Goal: Information Seeking & Learning: Learn about a topic

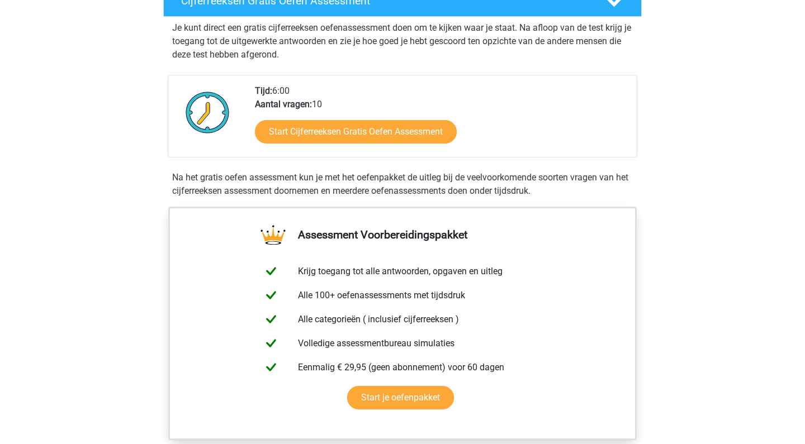
scroll to position [213, 0]
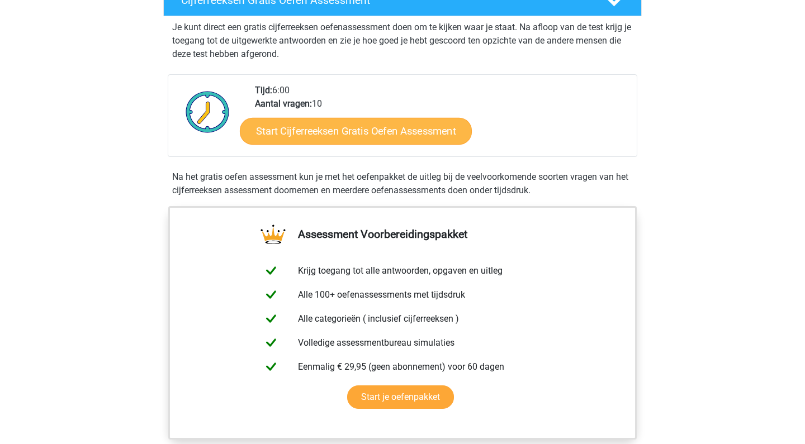
click at [407, 144] on link "Start Cijferreeksen Gratis Oefen Assessment" at bounding box center [356, 130] width 232 height 27
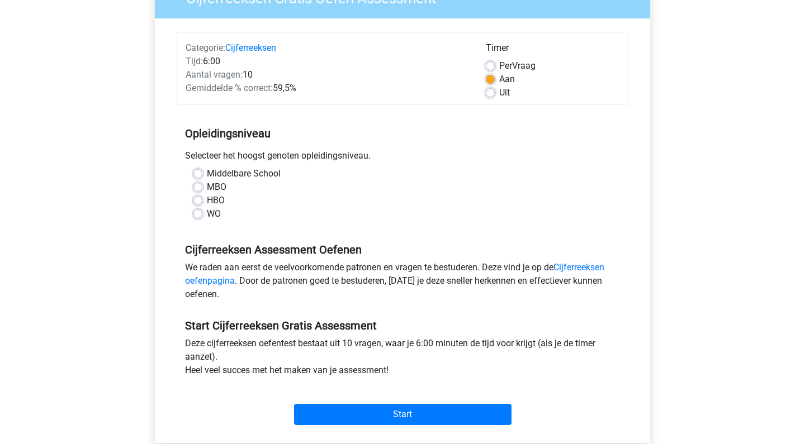
scroll to position [113, 0]
click at [209, 216] on label "WO" at bounding box center [214, 213] width 14 height 13
click at [202, 216] on input "WO" at bounding box center [197, 212] width 9 height 11
radio input "true"
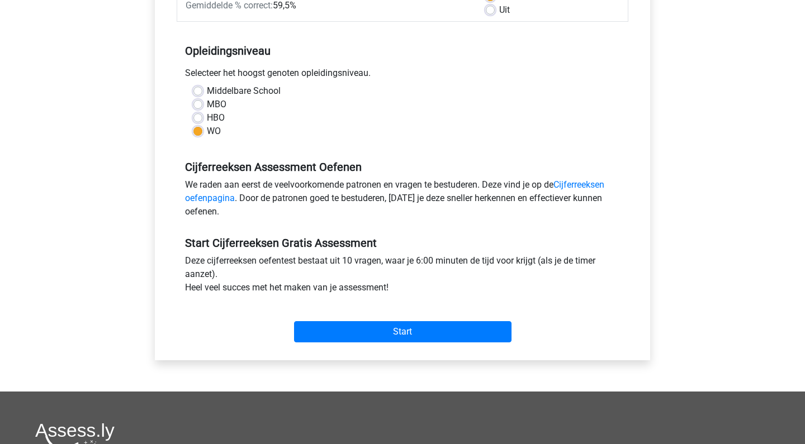
scroll to position [231, 0]
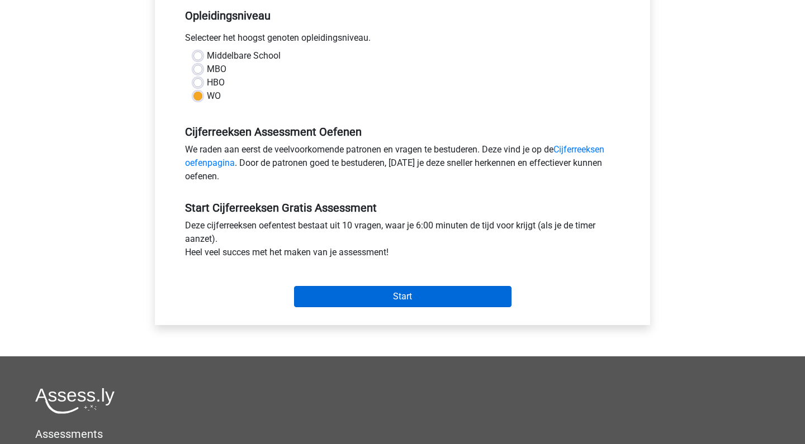
click at [419, 300] on input "Start" at bounding box center [402, 296] width 217 height 21
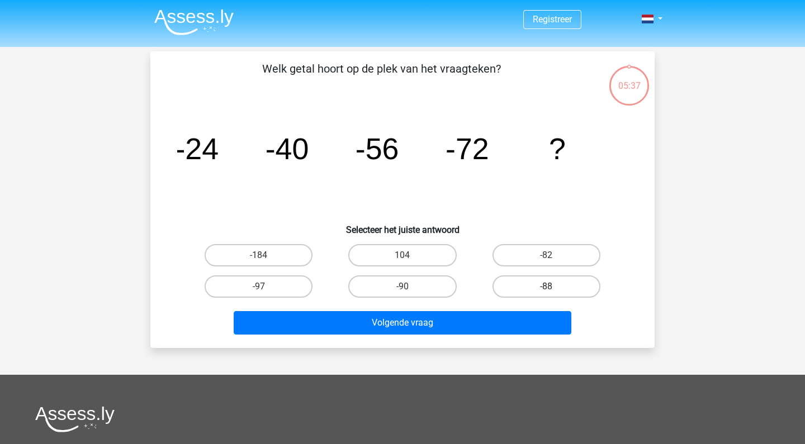
click at [548, 281] on label "-88" at bounding box center [546, 287] width 108 height 22
click at [548, 287] on input "-88" at bounding box center [549, 290] width 7 height 7
radio input "true"
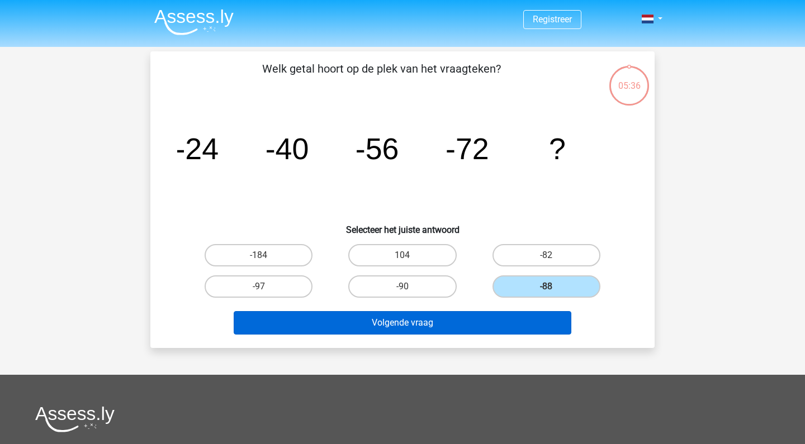
click at [497, 329] on button "Volgende vraag" at bounding box center [403, 322] width 338 height 23
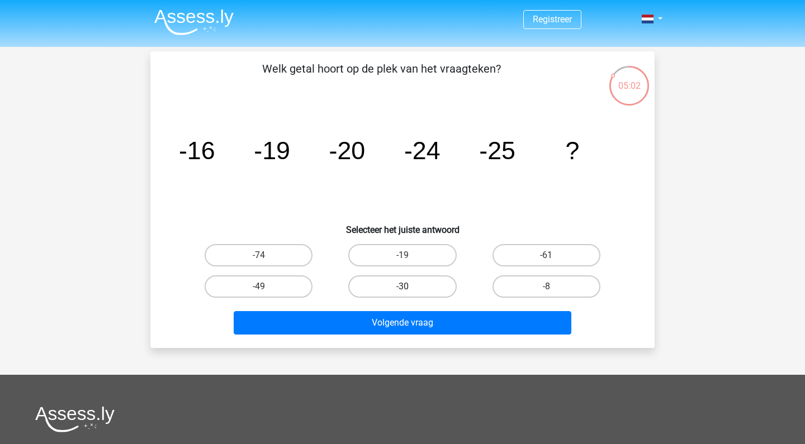
click at [385, 292] on label "-30" at bounding box center [402, 287] width 108 height 22
click at [402, 292] on input "-30" at bounding box center [405, 290] width 7 height 7
radio input "true"
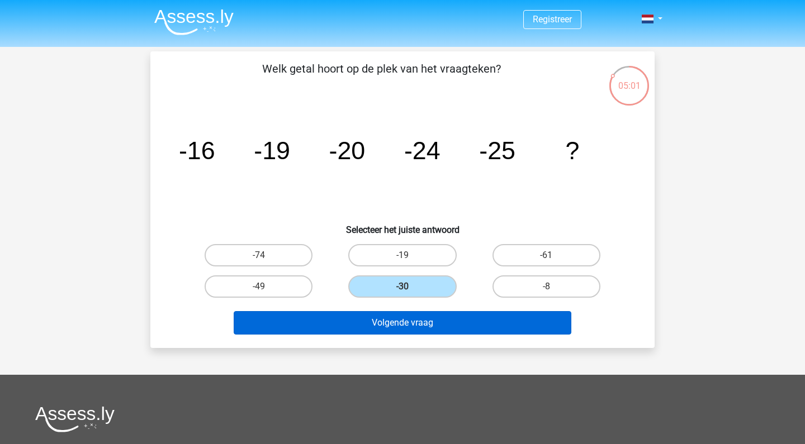
click at [404, 323] on button "Volgende vraag" at bounding box center [403, 322] width 338 height 23
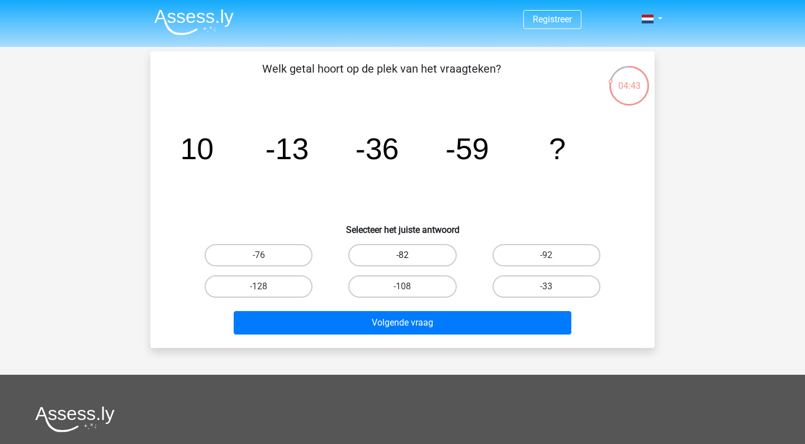
click at [385, 250] on label "-82" at bounding box center [402, 255] width 108 height 22
click at [402, 255] on input "-82" at bounding box center [405, 258] width 7 height 7
radio input "true"
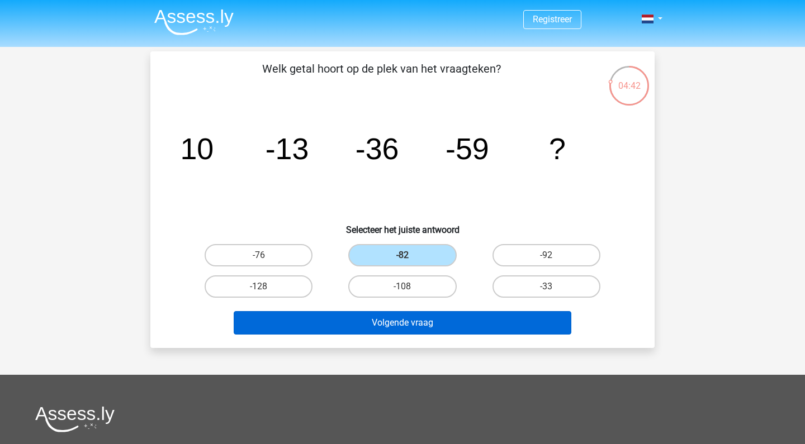
click at [435, 320] on button "Volgende vraag" at bounding box center [403, 322] width 338 height 23
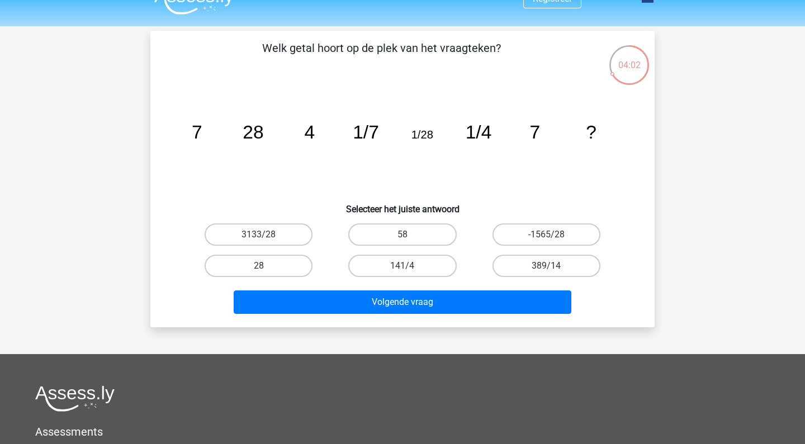
scroll to position [8, 0]
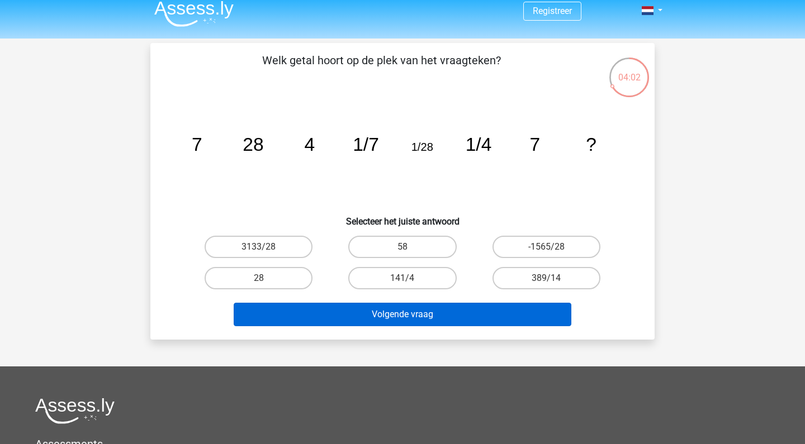
click at [337, 314] on button "Volgende vraag" at bounding box center [403, 314] width 338 height 23
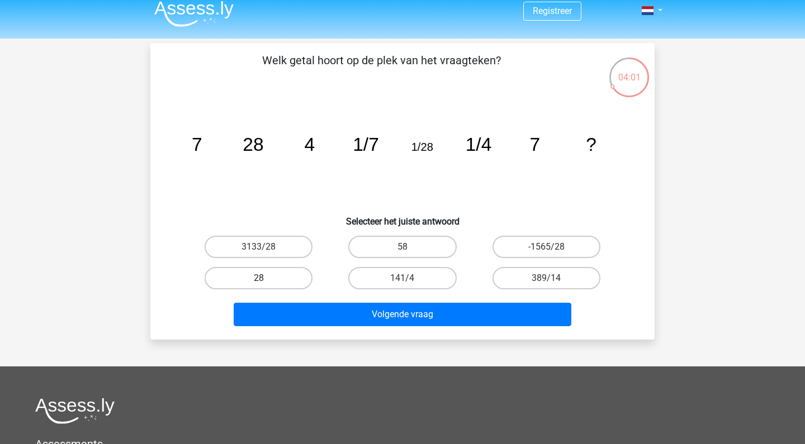
click at [248, 270] on label "28" at bounding box center [259, 278] width 108 height 22
click at [259, 278] on input "28" at bounding box center [262, 281] width 7 height 7
radio input "true"
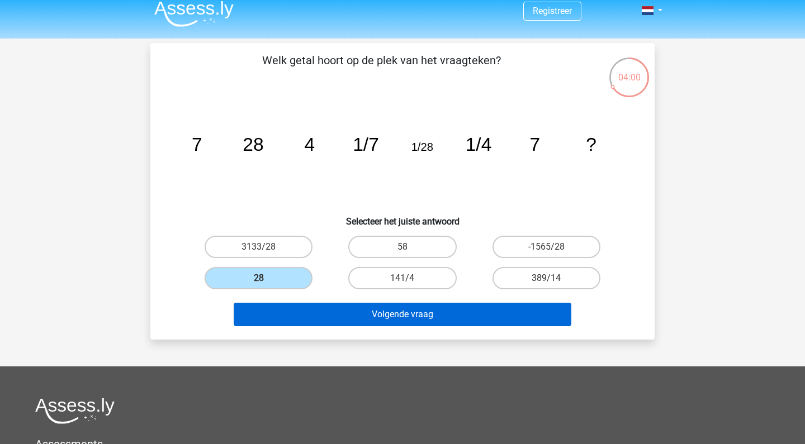
click at [295, 309] on button "Volgende vraag" at bounding box center [403, 314] width 338 height 23
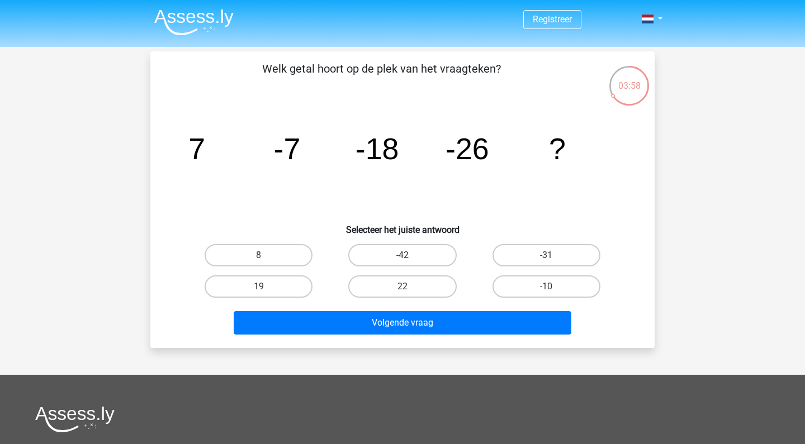
scroll to position [0, 0]
click at [547, 262] on input "-31" at bounding box center [549, 258] width 7 height 7
radio input "true"
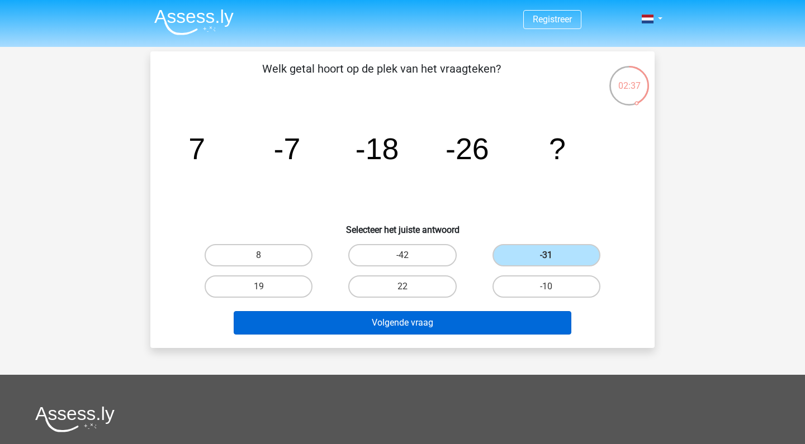
click at [481, 315] on button "Volgende vraag" at bounding box center [403, 322] width 338 height 23
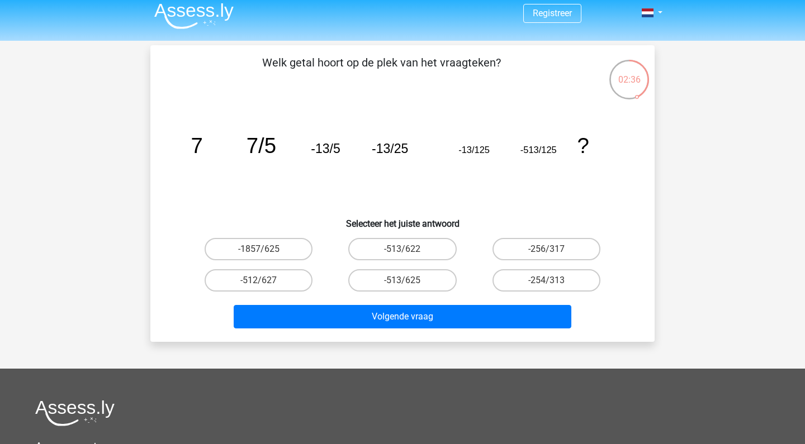
scroll to position [4, 0]
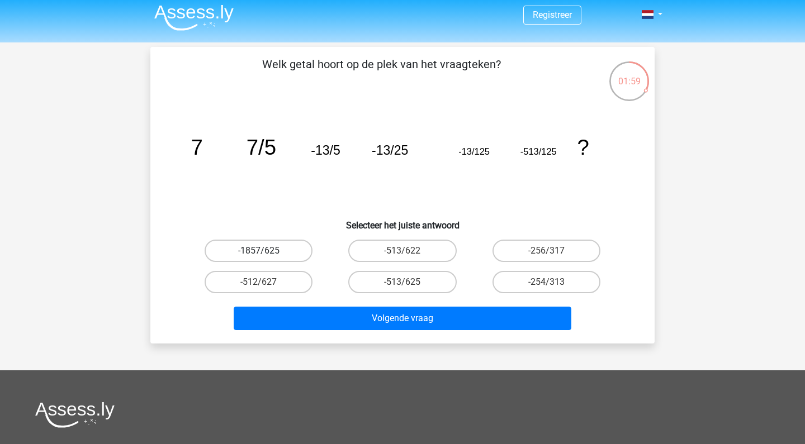
click at [253, 247] on label "-1857/625" at bounding box center [259, 251] width 108 height 22
click at [259, 251] on input "-1857/625" at bounding box center [262, 254] width 7 height 7
radio input "true"
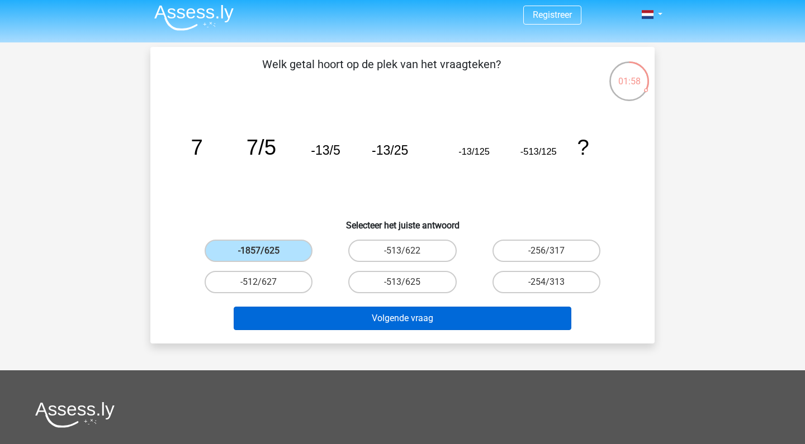
click at [411, 317] on button "Volgende vraag" at bounding box center [403, 318] width 338 height 23
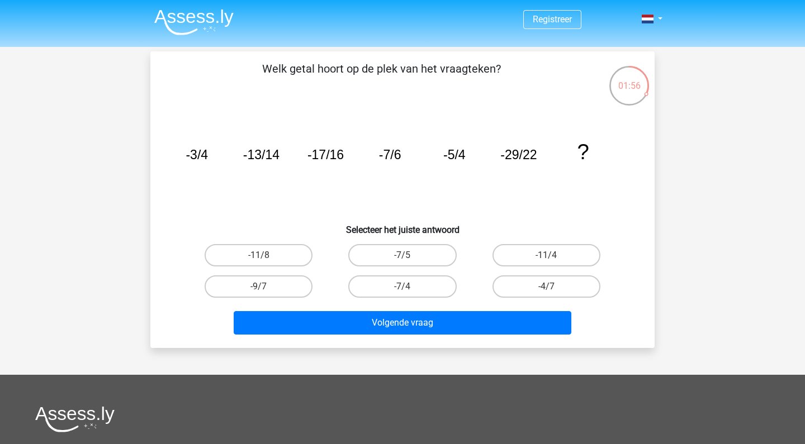
scroll to position [0, 0]
drag, startPoint x: 160, startPoint y: 162, endPoint x: 314, endPoint y: 156, distance: 153.2
click at [361, 159] on div "Welk getal hoort op de plek van het vraagteken? image/svg+xml -3/4 -13/14 -17/1…" at bounding box center [402, 199] width 495 height 279
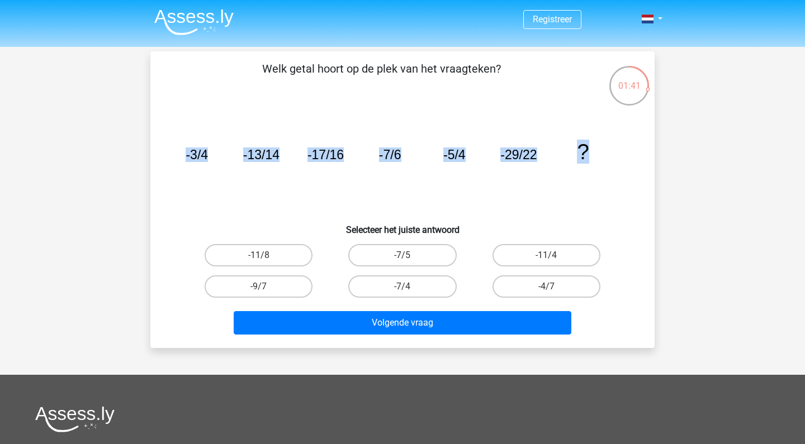
drag, startPoint x: 184, startPoint y: 150, endPoint x: 584, endPoint y: 155, distance: 399.7
click at [584, 155] on icon "image/svg+xml -3/4 -13/14 -17/16 -7/6 -5/4 -29/22 ?" at bounding box center [402, 159] width 450 height 113
copy g "-3/4 -13/14 -17/16 -7/6 -5/4 -29/22 ?"
click at [709, 202] on div "Registreer Nederlands English" at bounding box center [402, 335] width 805 height 670
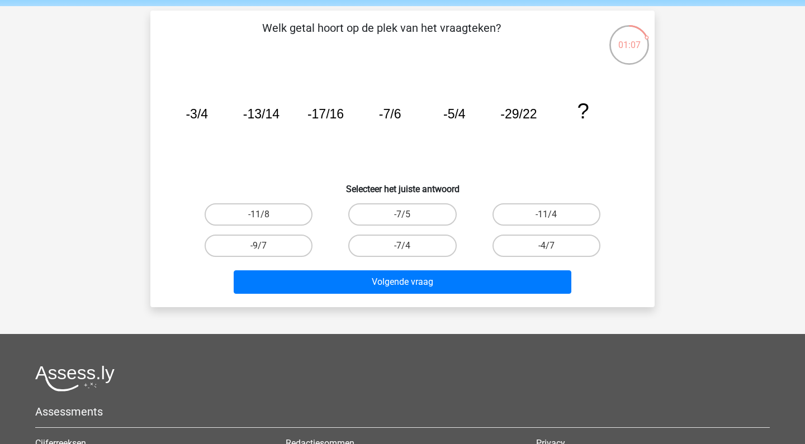
scroll to position [70, 0]
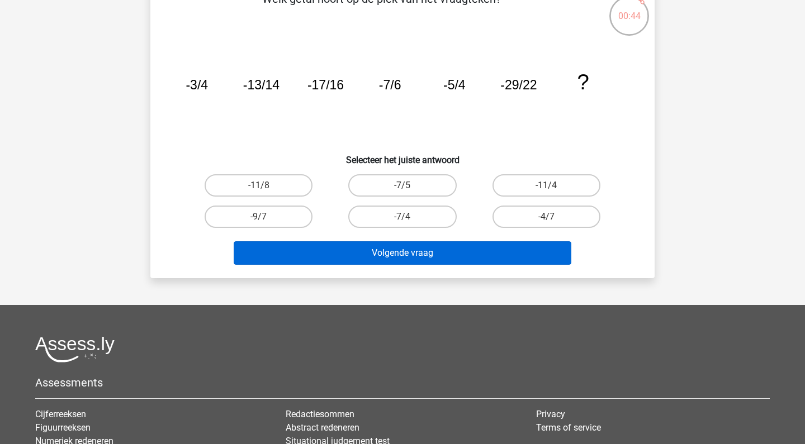
click at [386, 264] on button "Volgende vraag" at bounding box center [403, 252] width 338 height 23
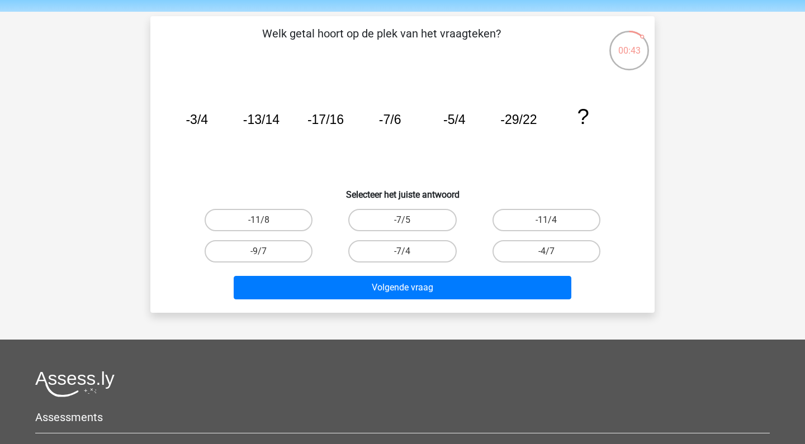
scroll to position [0, 0]
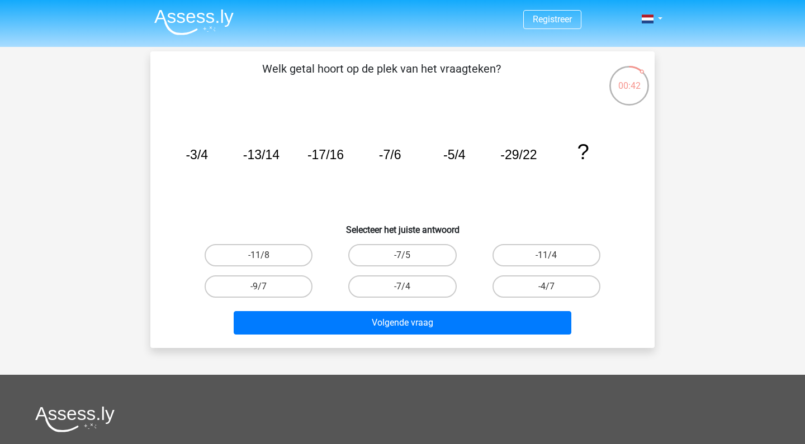
click at [265, 259] on input "-11/8" at bounding box center [262, 258] width 7 height 7
radio input "true"
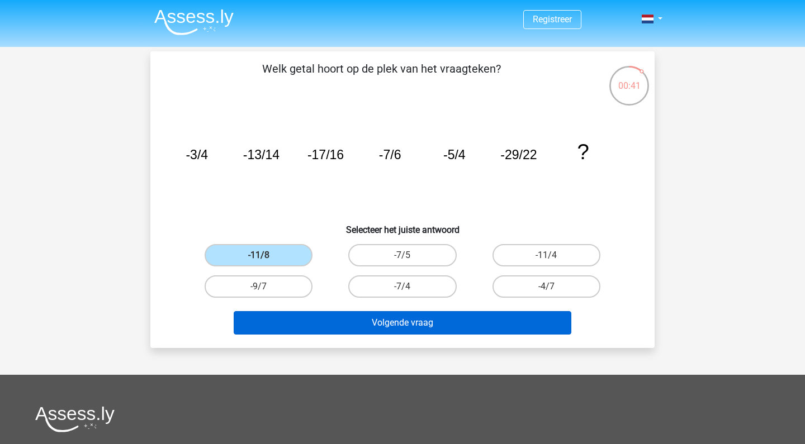
click at [287, 321] on button "Volgende vraag" at bounding box center [403, 322] width 338 height 23
click at [335, 325] on button "Volgende vraag" at bounding box center [403, 322] width 338 height 23
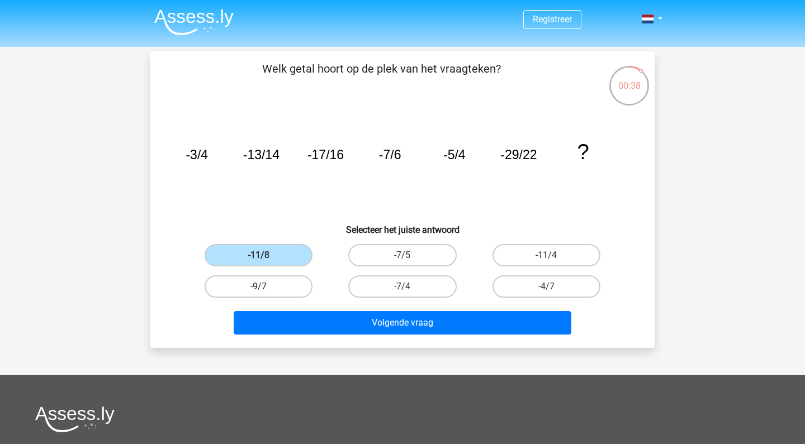
click at [276, 284] on label "-9/7" at bounding box center [259, 287] width 108 height 22
click at [266, 287] on input "-9/7" at bounding box center [262, 290] width 7 height 7
radio input "true"
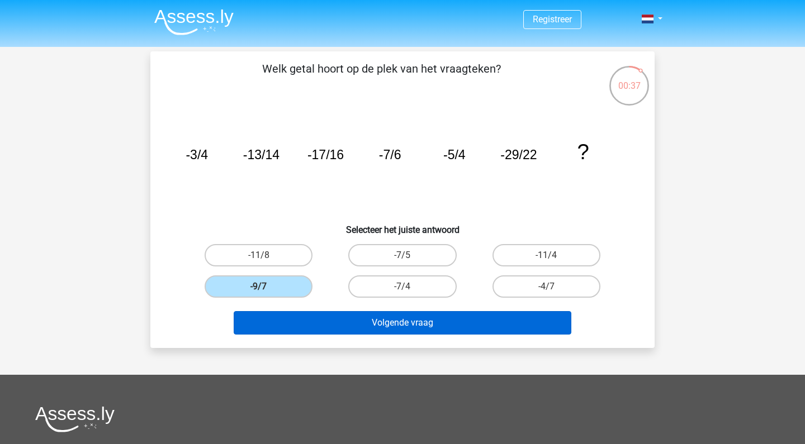
click at [376, 332] on button "Volgende vraag" at bounding box center [403, 322] width 338 height 23
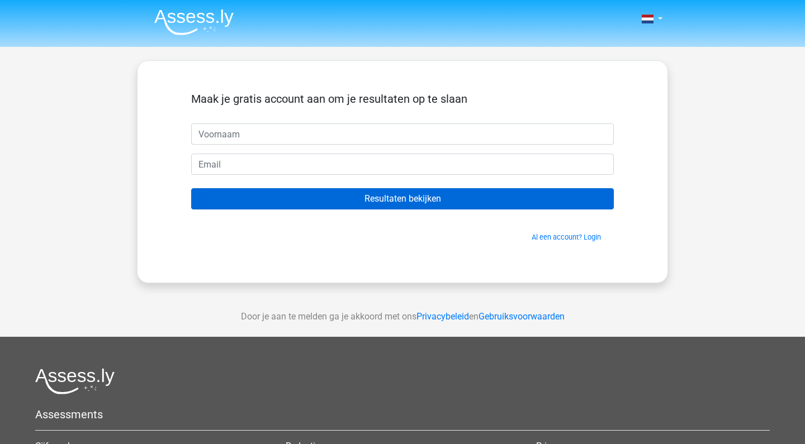
click at [535, 202] on input "Resultaten bekijken" at bounding box center [402, 198] width 423 height 21
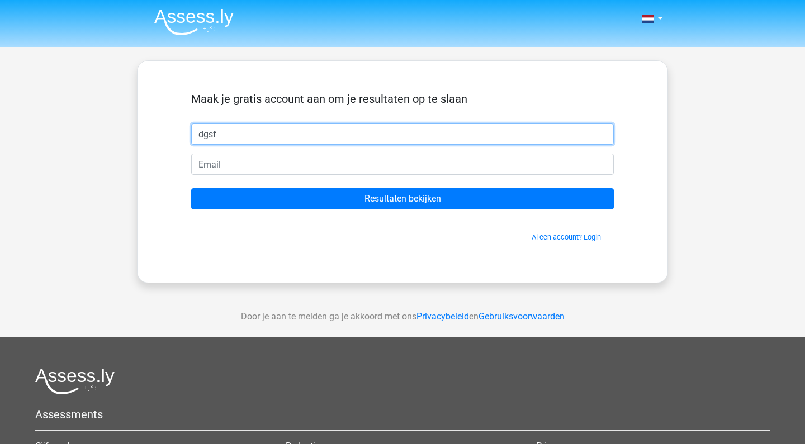
type input "dgsf"
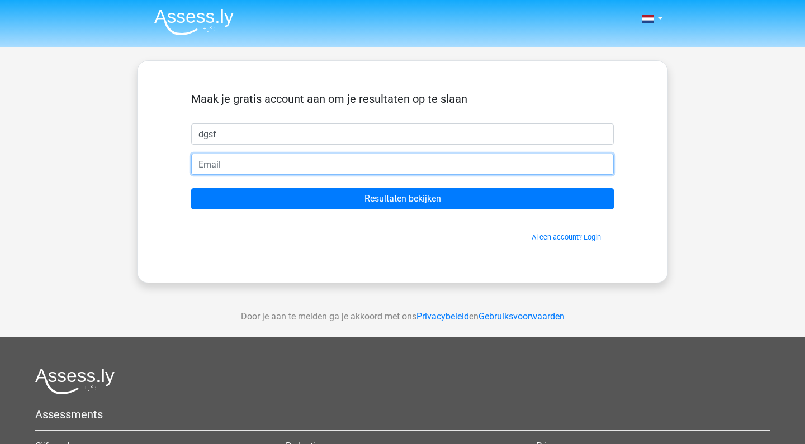
click at [317, 162] on input "email" at bounding box center [402, 164] width 423 height 21
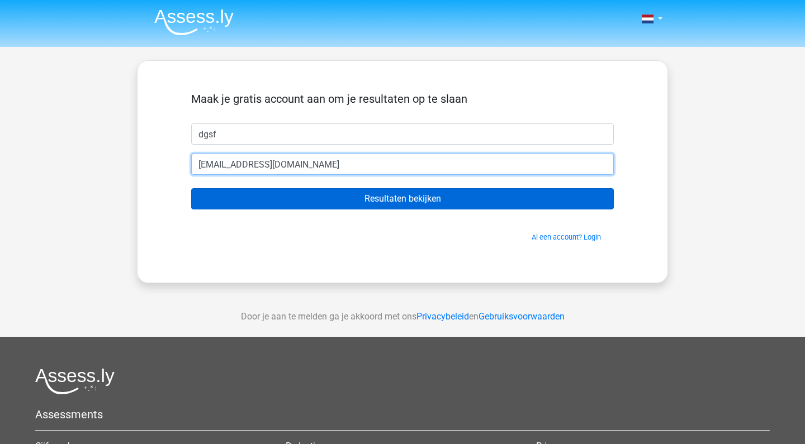
type input "[EMAIL_ADDRESS][DOMAIN_NAME]"
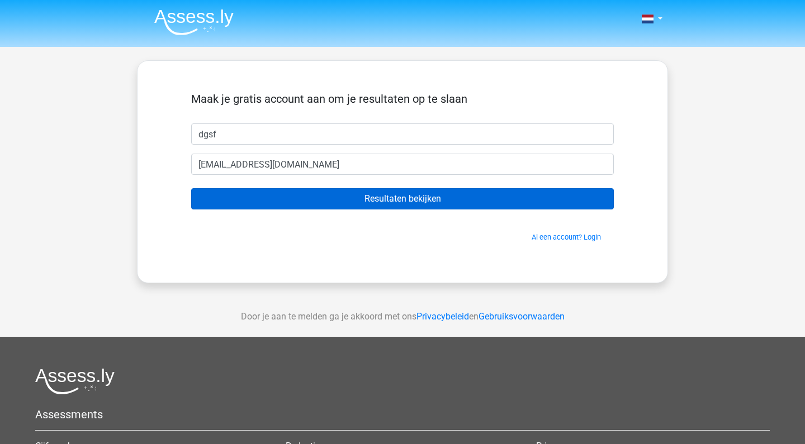
click at [415, 204] on input "Resultaten bekijken" at bounding box center [402, 198] width 423 height 21
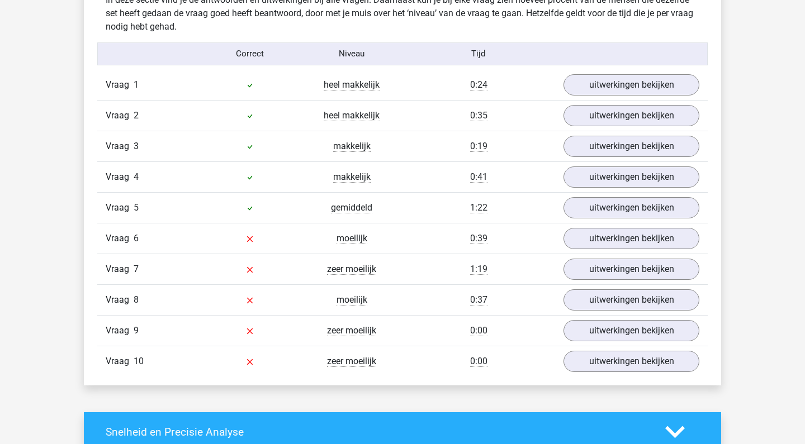
scroll to position [894, 0]
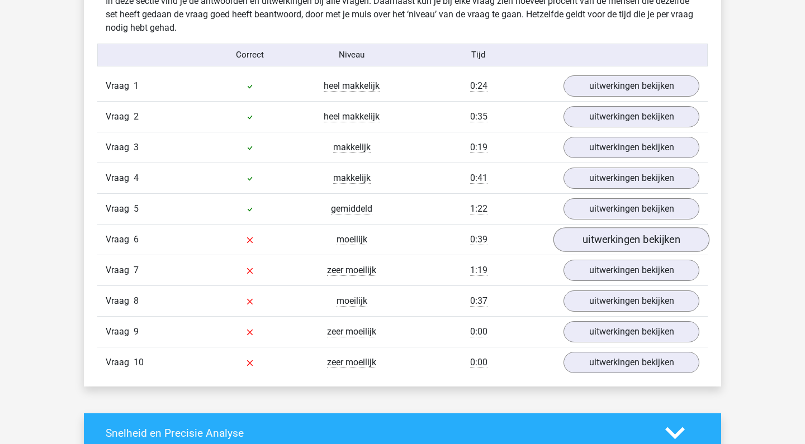
click at [646, 237] on link "uitwerkingen bekijken" at bounding box center [631, 239] width 156 height 25
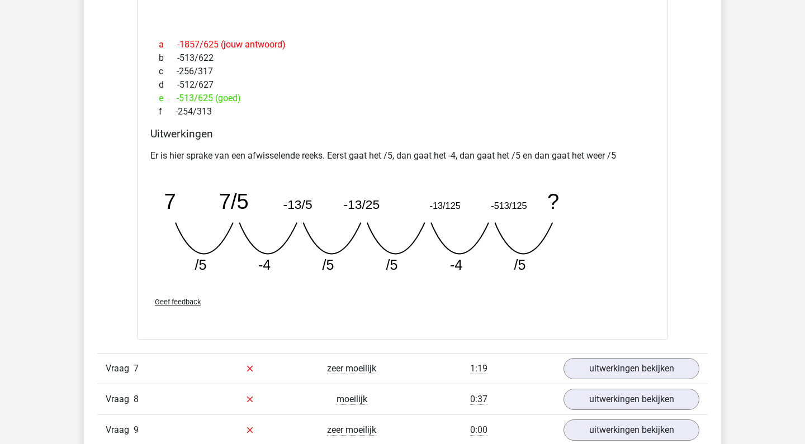
scroll to position [1276, 0]
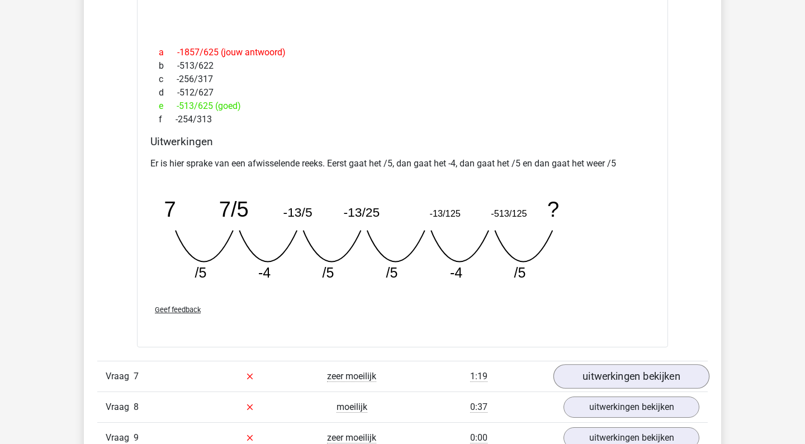
click at [623, 376] on link "uitwerkingen bekijken" at bounding box center [631, 376] width 156 height 25
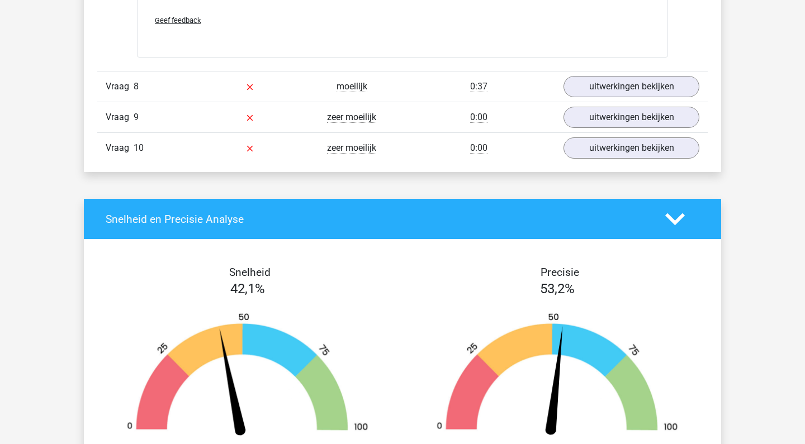
scroll to position [2181, 0]
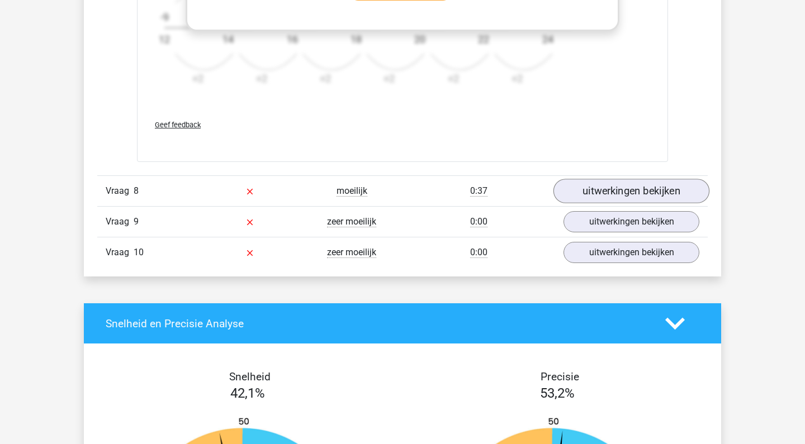
click at [650, 189] on link "uitwerkingen bekijken" at bounding box center [631, 191] width 156 height 25
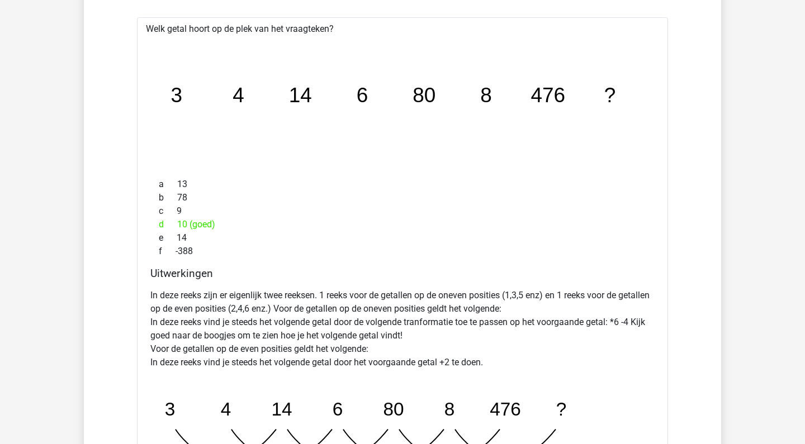
scroll to position [2274, 0]
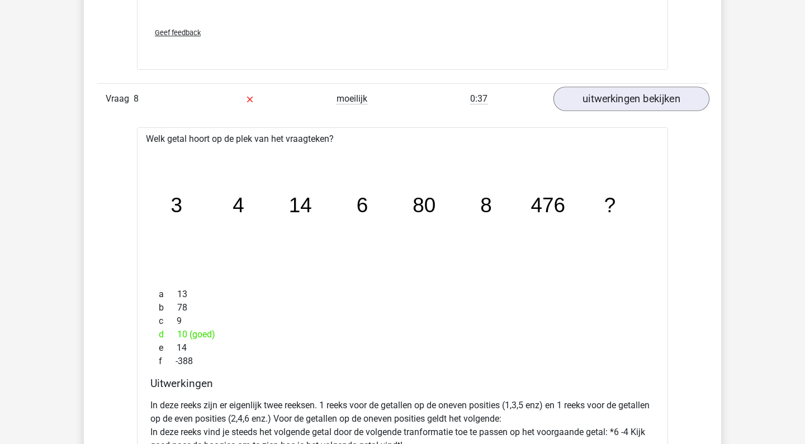
click at [666, 99] on link "uitwerkingen bekijken" at bounding box center [631, 99] width 156 height 25
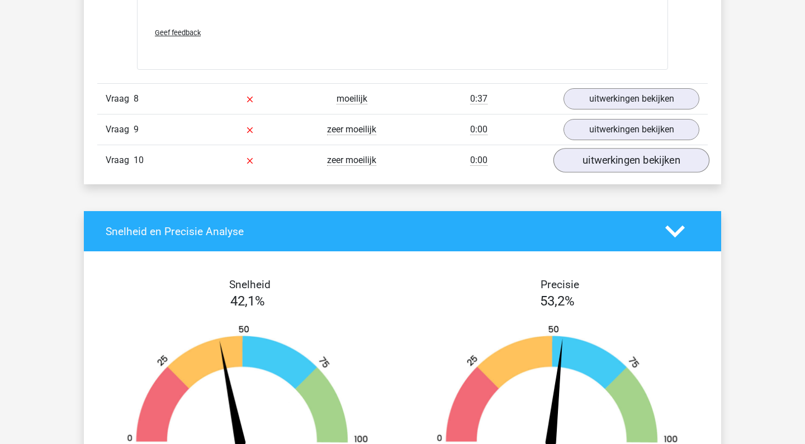
click at [600, 165] on link "uitwerkingen bekijken" at bounding box center [631, 160] width 156 height 25
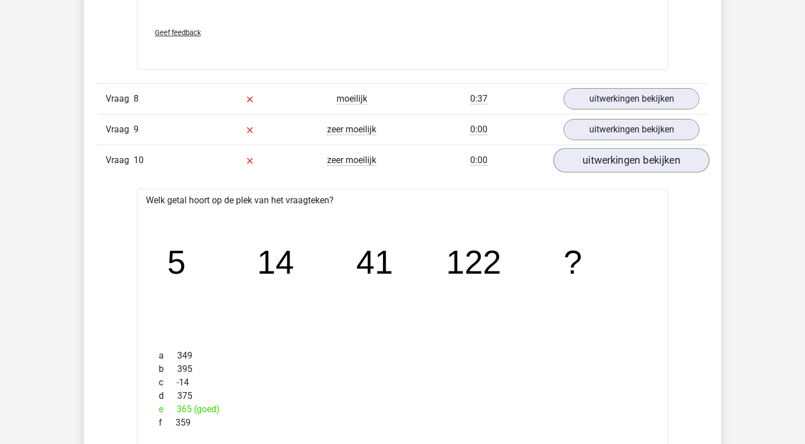
click at [600, 165] on link "uitwerkingen bekijken" at bounding box center [631, 160] width 156 height 25
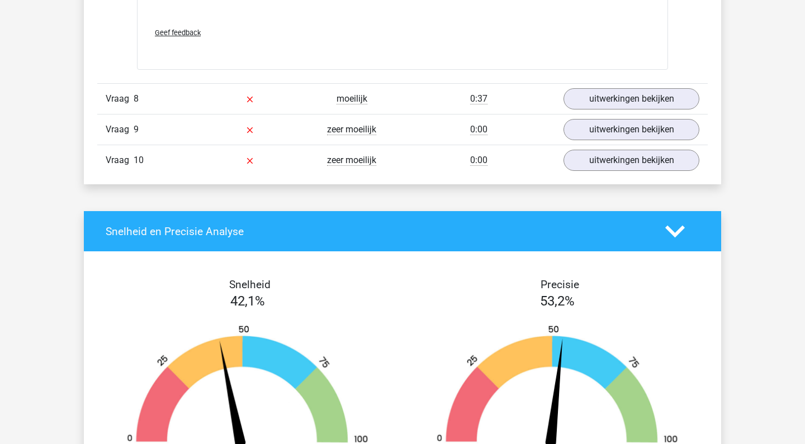
click at [600, 117] on div "Vraag 9 zeer moeilijk 0:00 uitwerkingen bekijken" at bounding box center [402, 129] width 610 height 31
click at [603, 128] on link "uitwerkingen bekijken" at bounding box center [631, 129] width 156 height 25
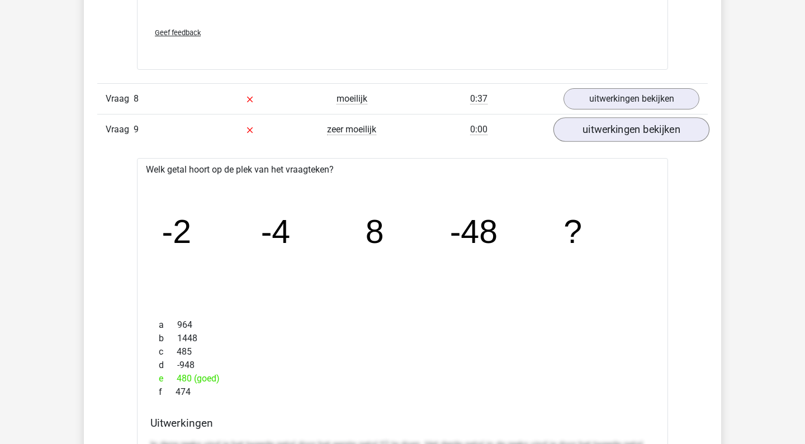
click at [603, 128] on link "uitwerkingen bekijken" at bounding box center [631, 129] width 156 height 25
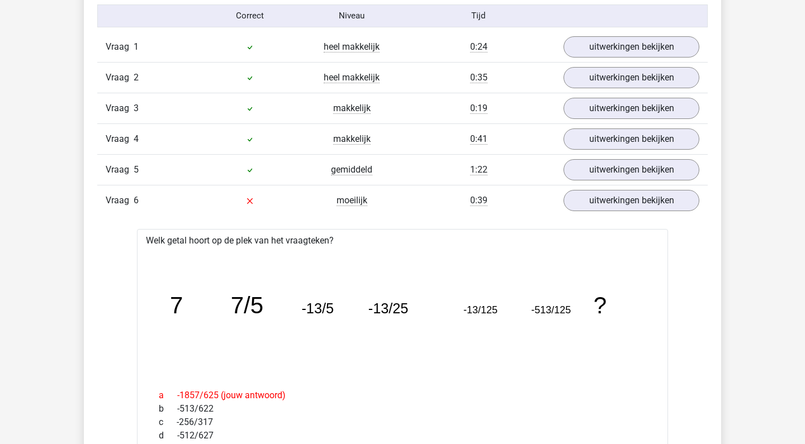
scroll to position [933, 0]
click at [603, 200] on link "uitwerkingen bekijken" at bounding box center [631, 200] width 156 height 25
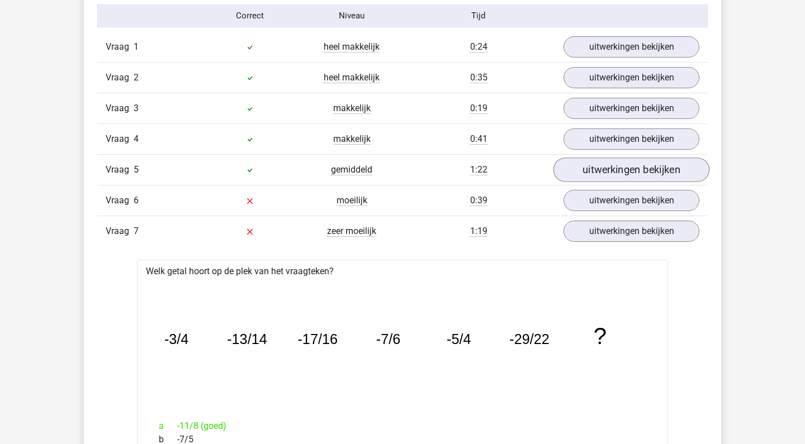
click at [603, 175] on link "uitwerkingen bekijken" at bounding box center [631, 170] width 156 height 25
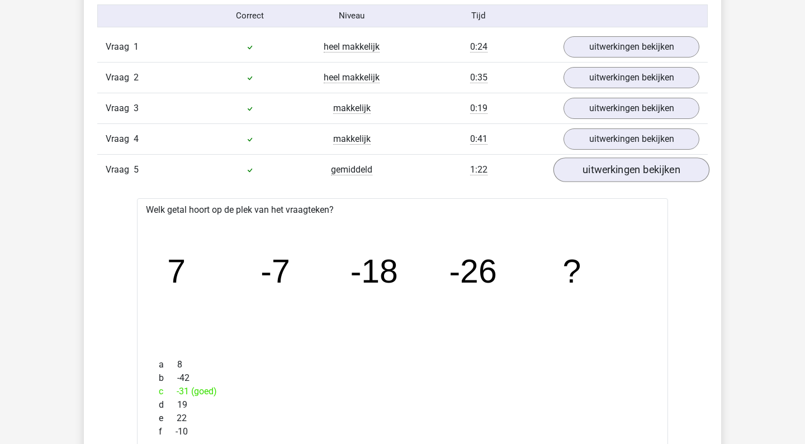
click at [603, 175] on link "uitwerkingen bekijken" at bounding box center [631, 170] width 156 height 25
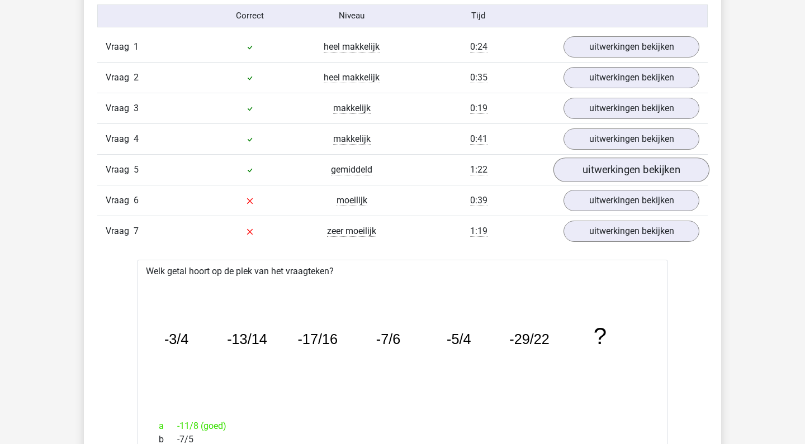
click at [603, 175] on link "uitwerkingen bekijken" at bounding box center [631, 170] width 156 height 25
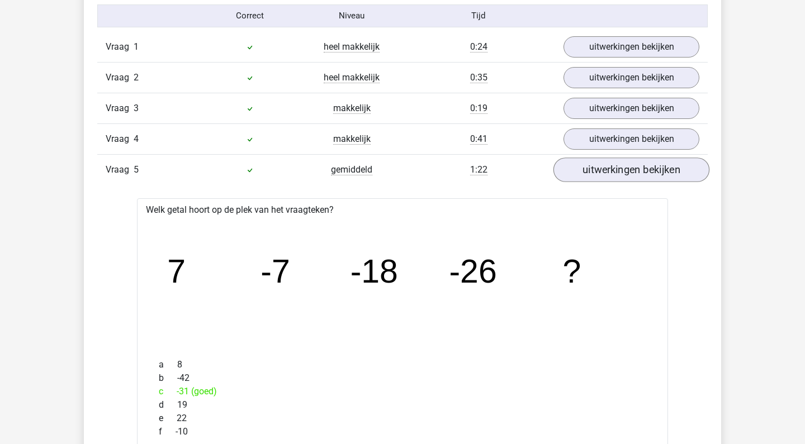
click at [603, 175] on link "uitwerkingen bekijken" at bounding box center [631, 170] width 156 height 25
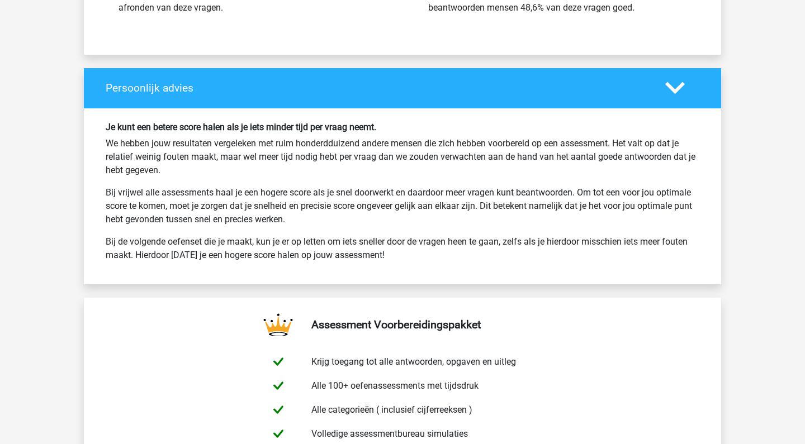
scroll to position [2304, 0]
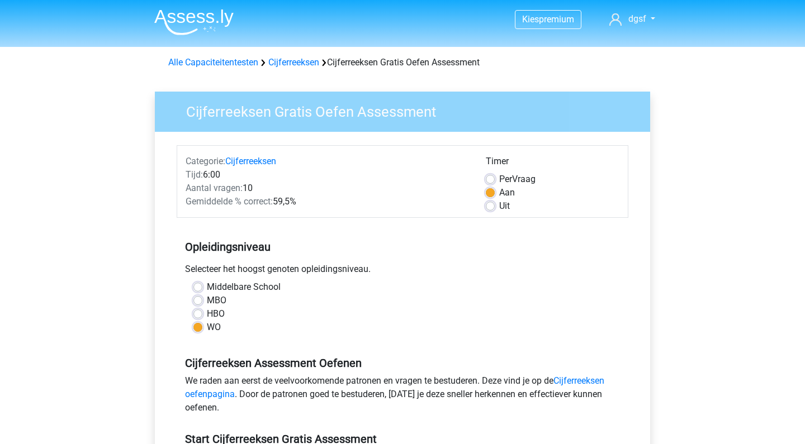
scroll to position [231, 0]
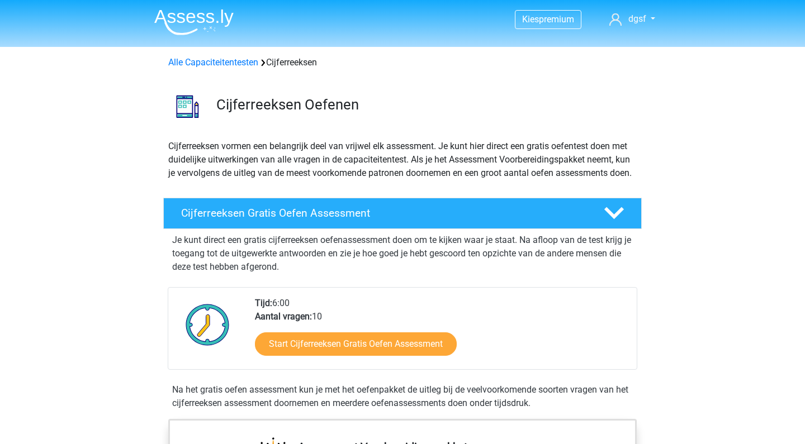
scroll to position [213, 0]
